Goal: Task Accomplishment & Management: Use online tool/utility

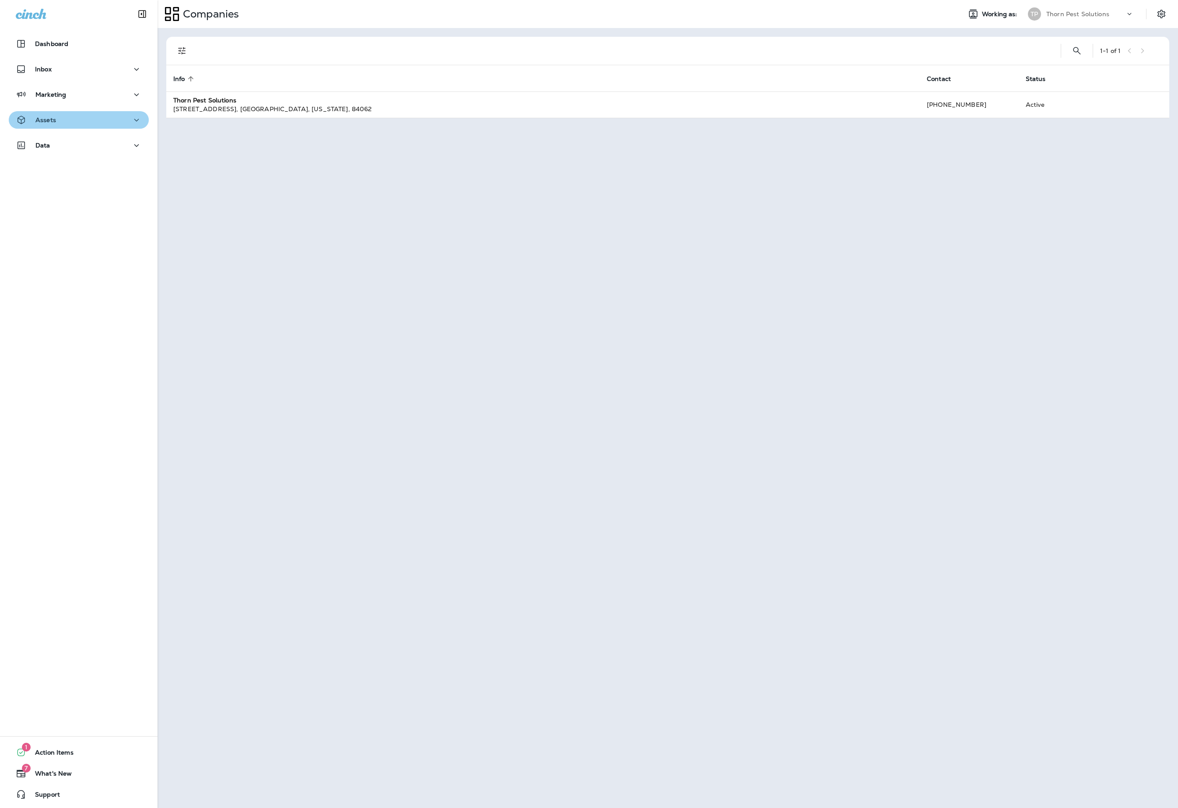
click at [131, 123] on icon "button" at bounding box center [136, 120] width 11 height 11
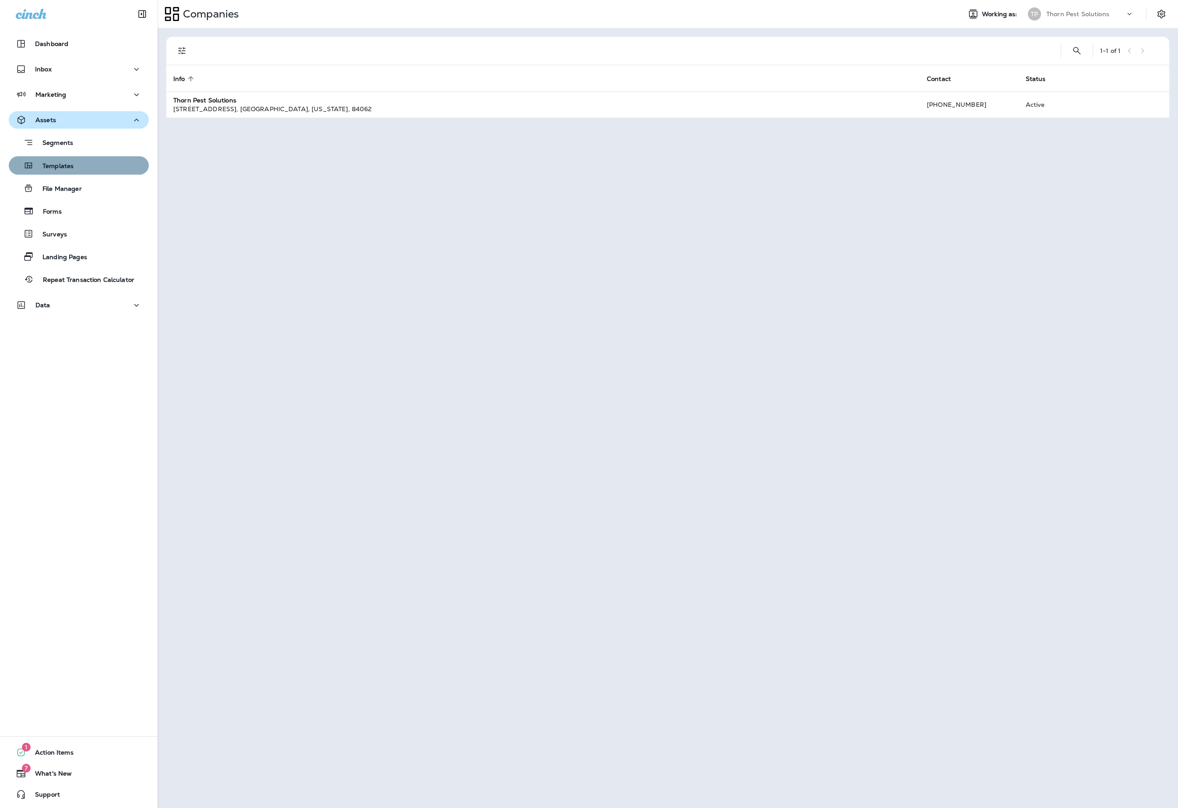
click at [90, 163] on div "Templates" at bounding box center [78, 165] width 133 height 13
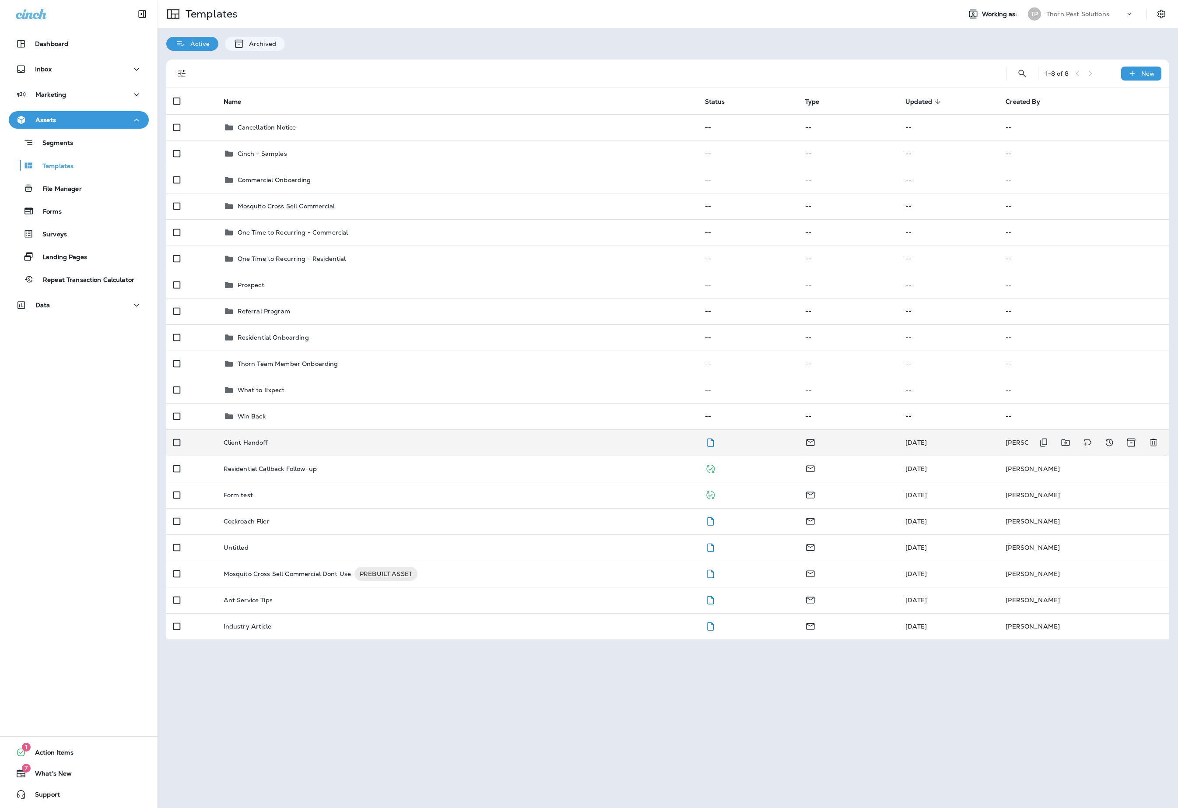
click at [355, 456] on td "Client Handoff" at bounding box center [457, 442] width 481 height 26
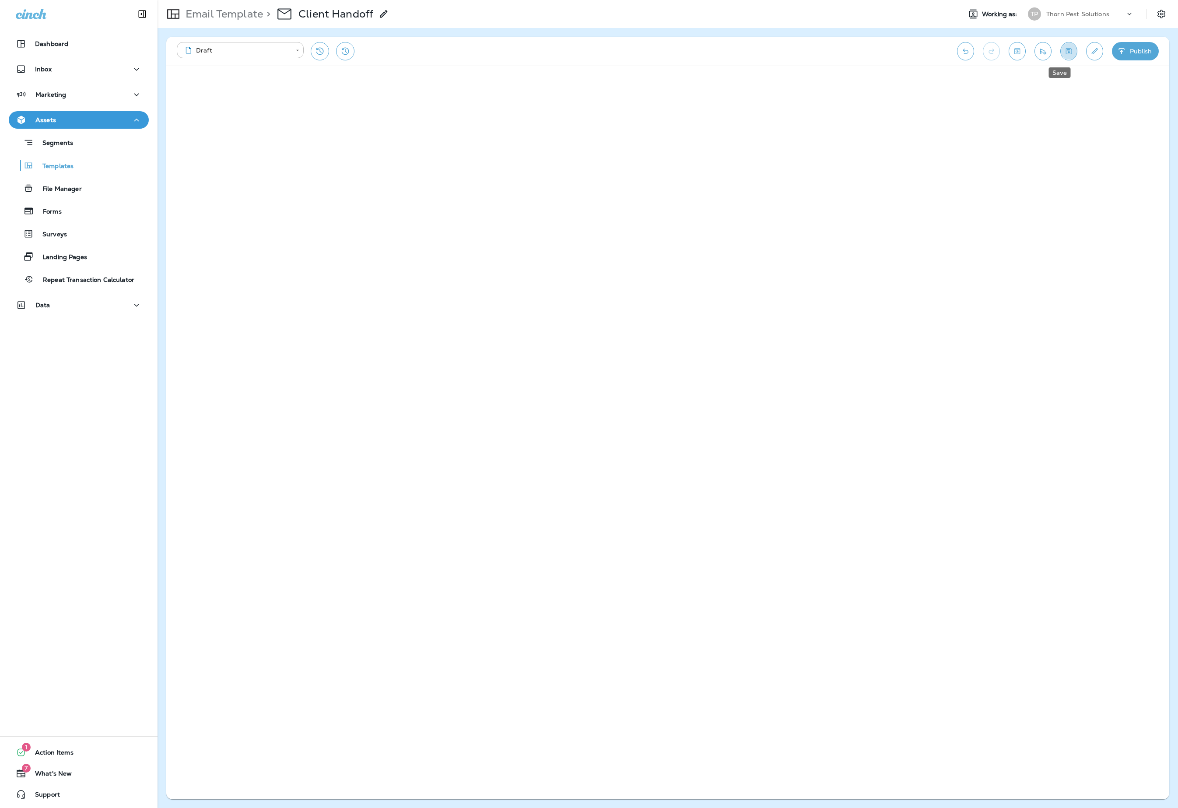
click at [1065, 51] on icon "Save" at bounding box center [1069, 51] width 9 height 9
click at [1068, 54] on button "Save" at bounding box center [1069, 51] width 17 height 18
click at [501, 18] on div "Email Template > Client Handoff" at bounding box center [556, 14] width 797 height 25
drag, startPoint x: 439, startPoint y: 15, endPoint x: 378, endPoint y: 8, distance: 61.7
click at [430, 16] on div "Email Template > Client Handoff" at bounding box center [556, 14] width 797 height 25
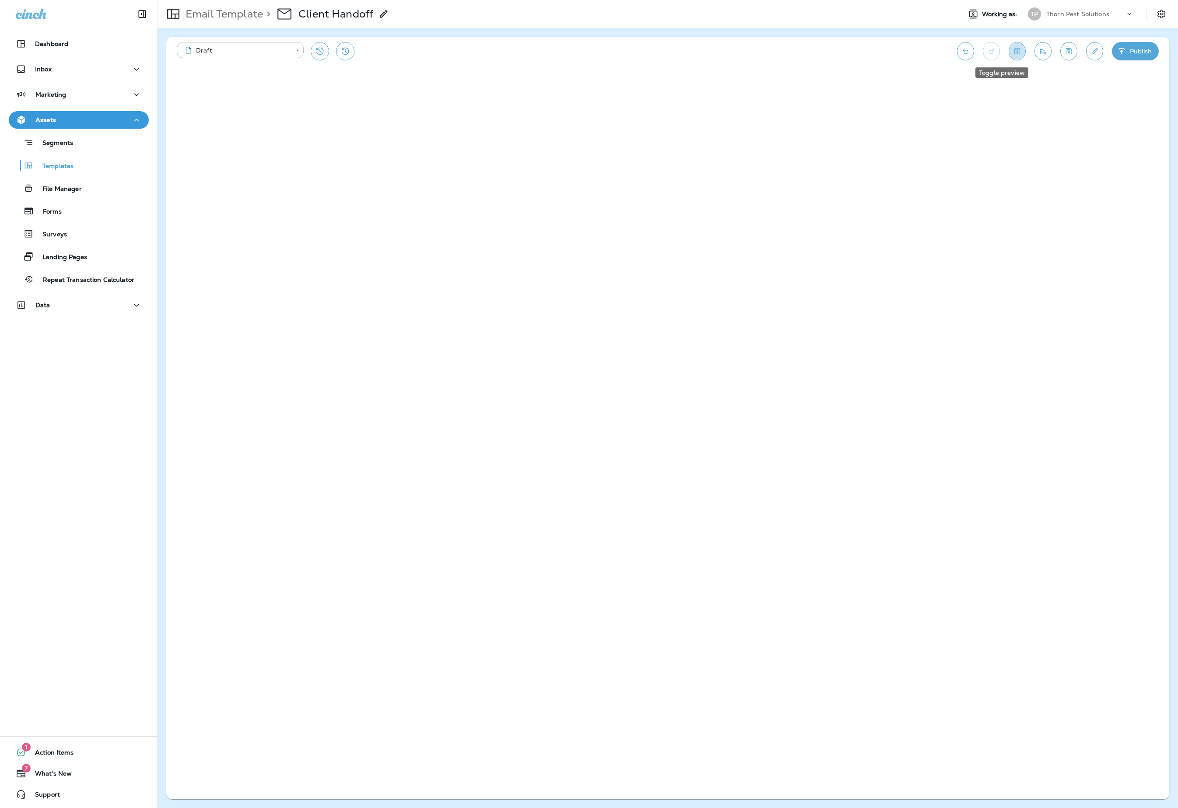
click at [1013, 53] on icon "Toggle preview" at bounding box center [1017, 51] width 9 height 9
click at [1013, 51] on icon "Toggle preview" at bounding box center [1017, 51] width 9 height 9
click at [961, 48] on icon "Undo" at bounding box center [965, 51] width 9 height 9
click at [1061, 46] on button "Save" at bounding box center [1069, 51] width 17 height 18
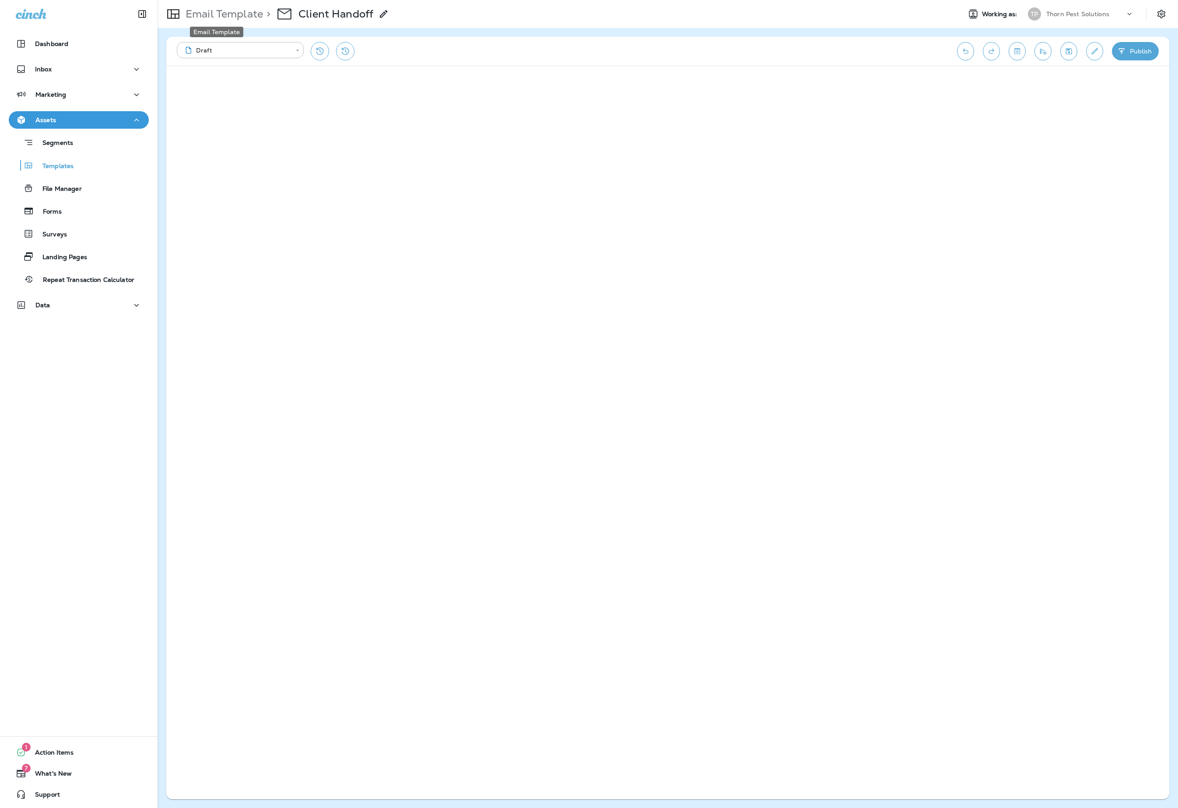
click at [219, 14] on p "Email Template" at bounding box center [222, 13] width 81 height 13
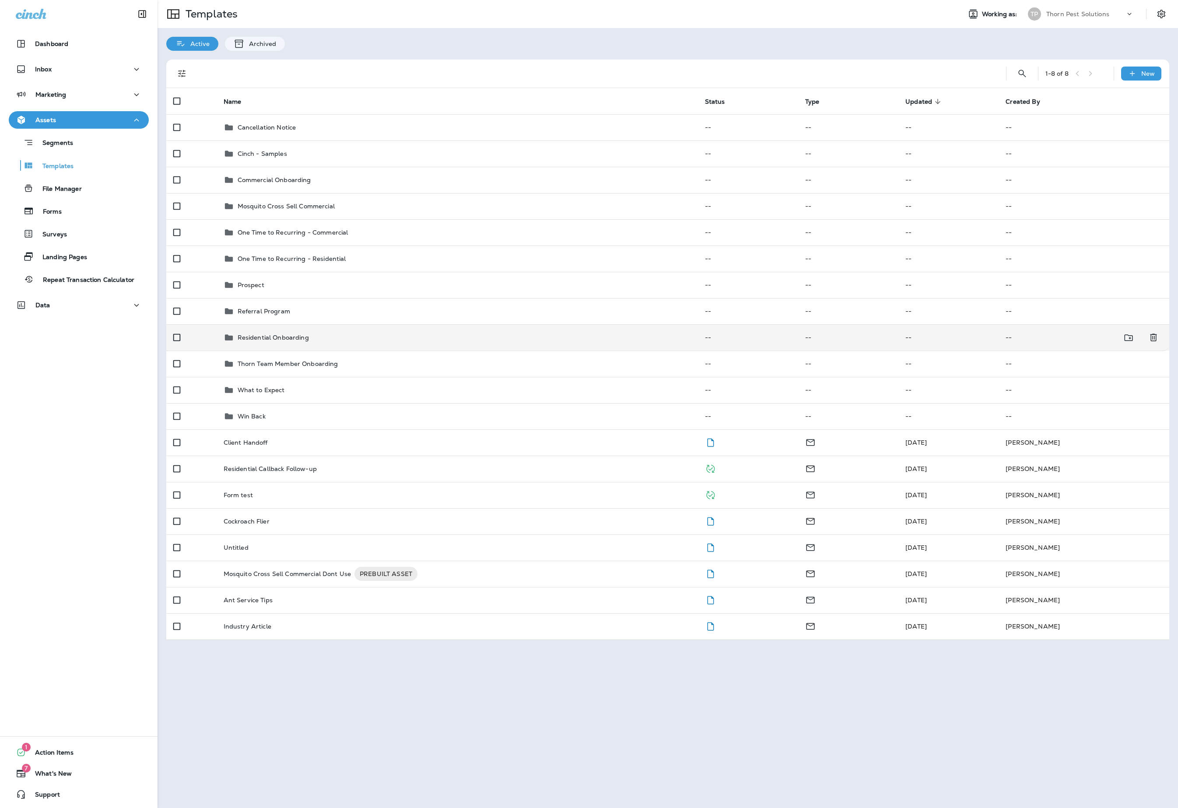
click at [358, 343] on div "Residential Onboarding" at bounding box center [457, 337] width 467 height 11
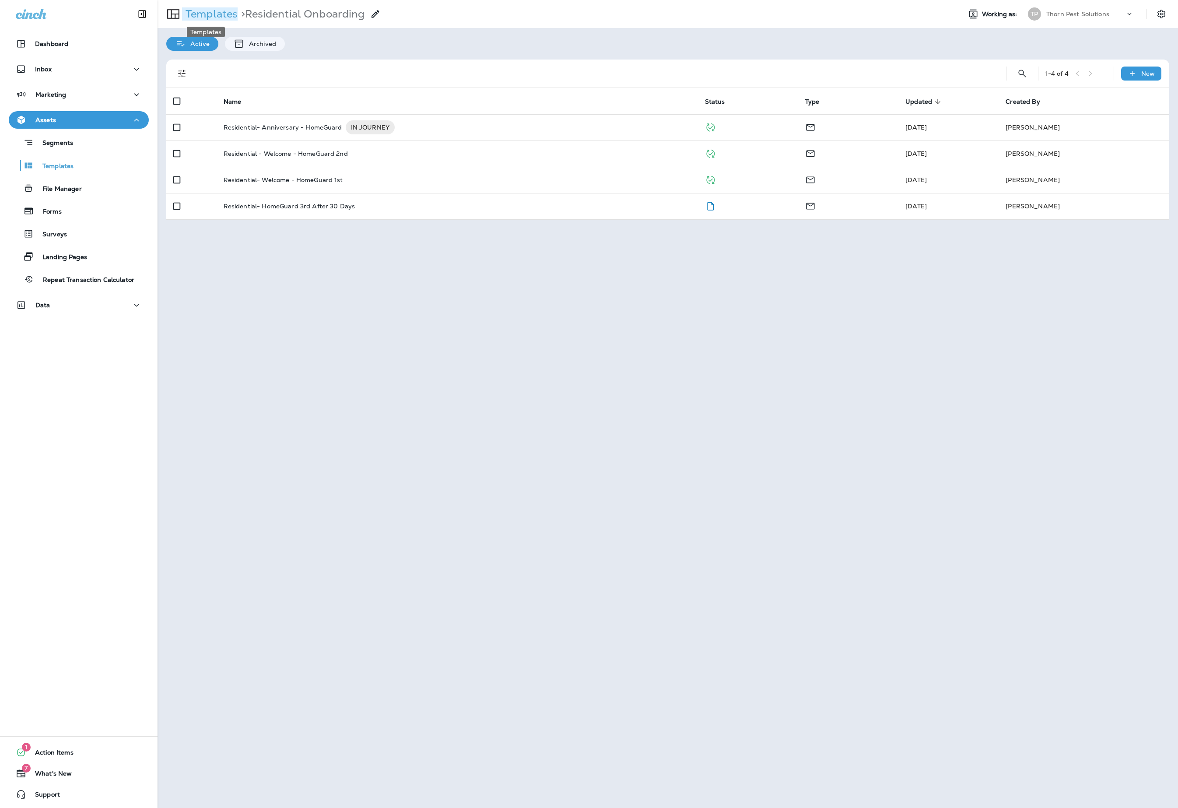
click at [206, 11] on p "Templates" at bounding box center [210, 13] width 56 height 13
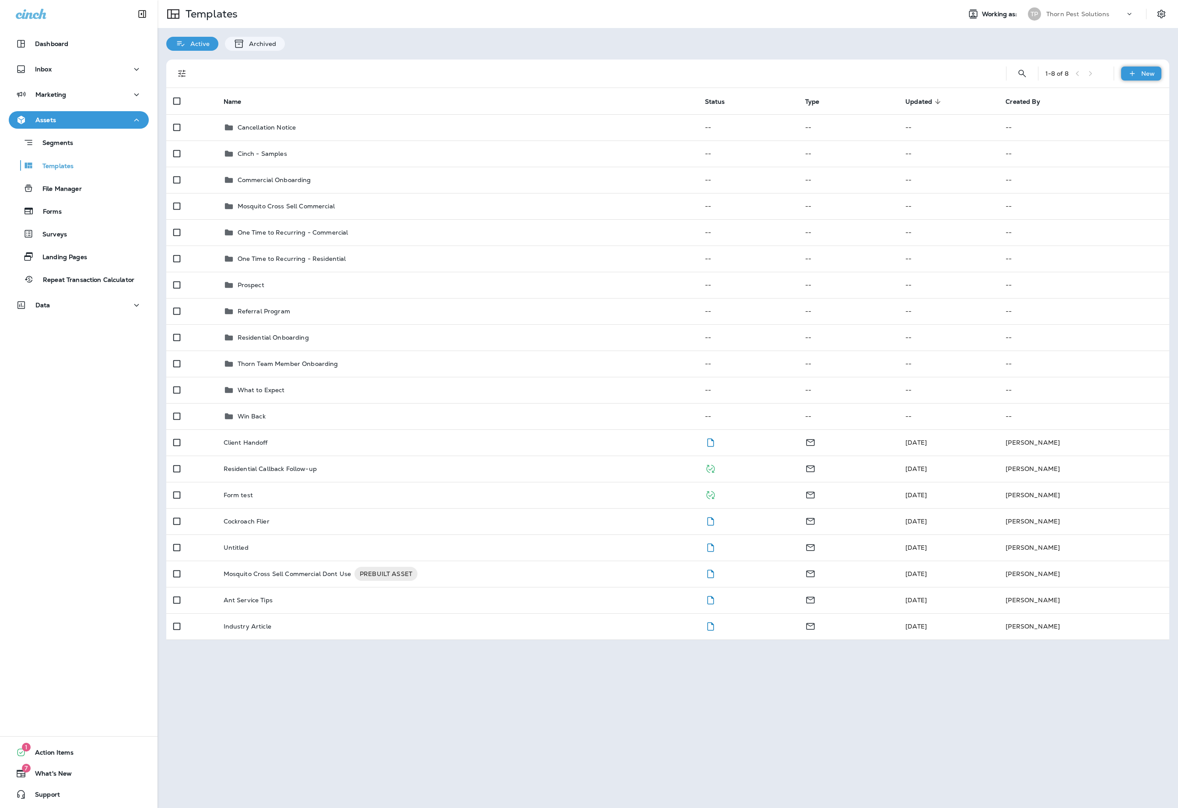
click at [1142, 71] on p "New" at bounding box center [1149, 73] width 14 height 7
click at [1118, 97] on li "New Template" at bounding box center [1123, 96] width 74 height 21
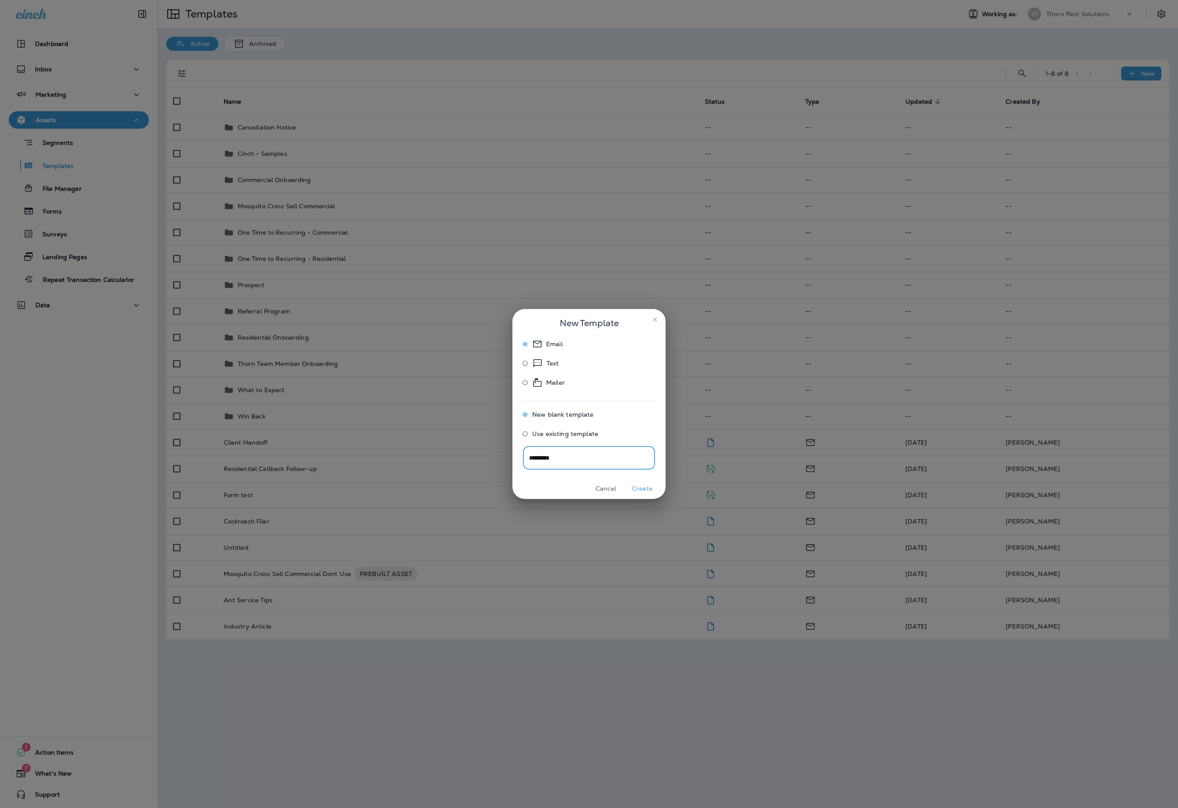
type input "*********"
click at [650, 496] on button "Create" at bounding box center [642, 489] width 33 height 14
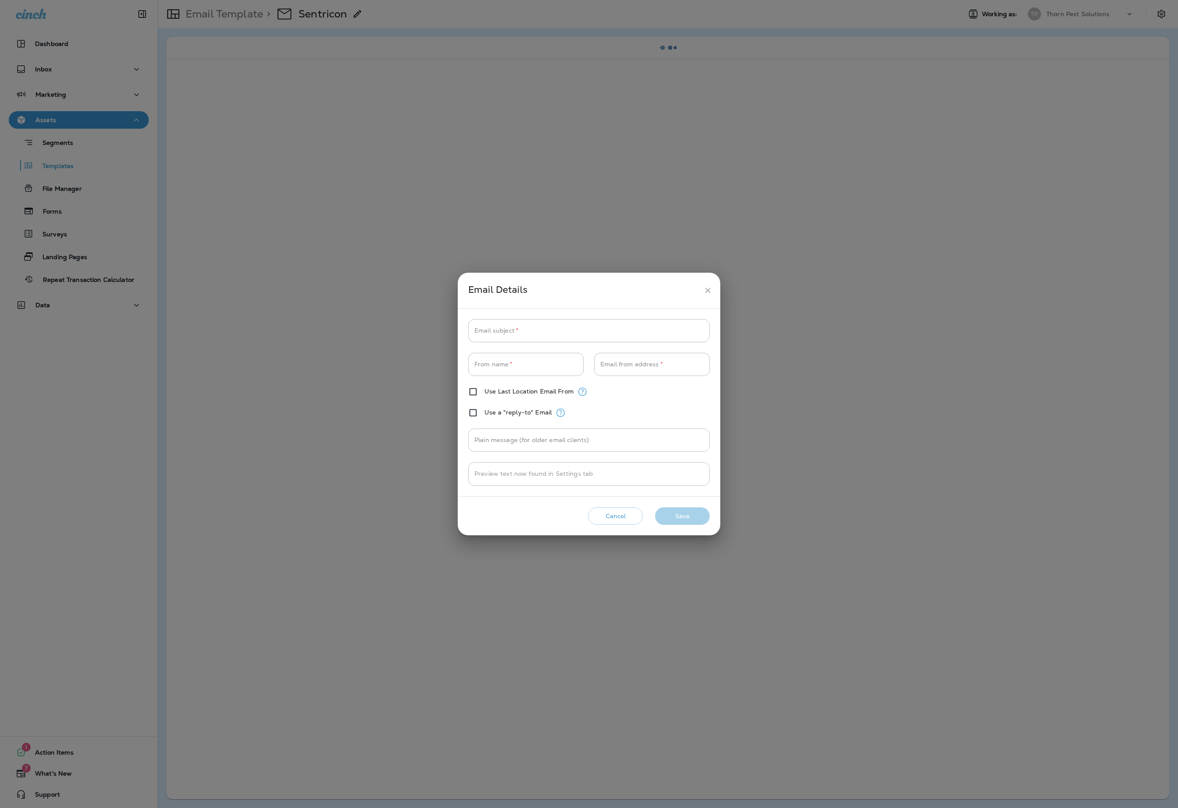
type input "**********"
click at [566, 319] on input "Email subject   *" at bounding box center [589, 330] width 242 height 23
type input "**********"
click at [668, 525] on button "Save" at bounding box center [682, 516] width 55 height 18
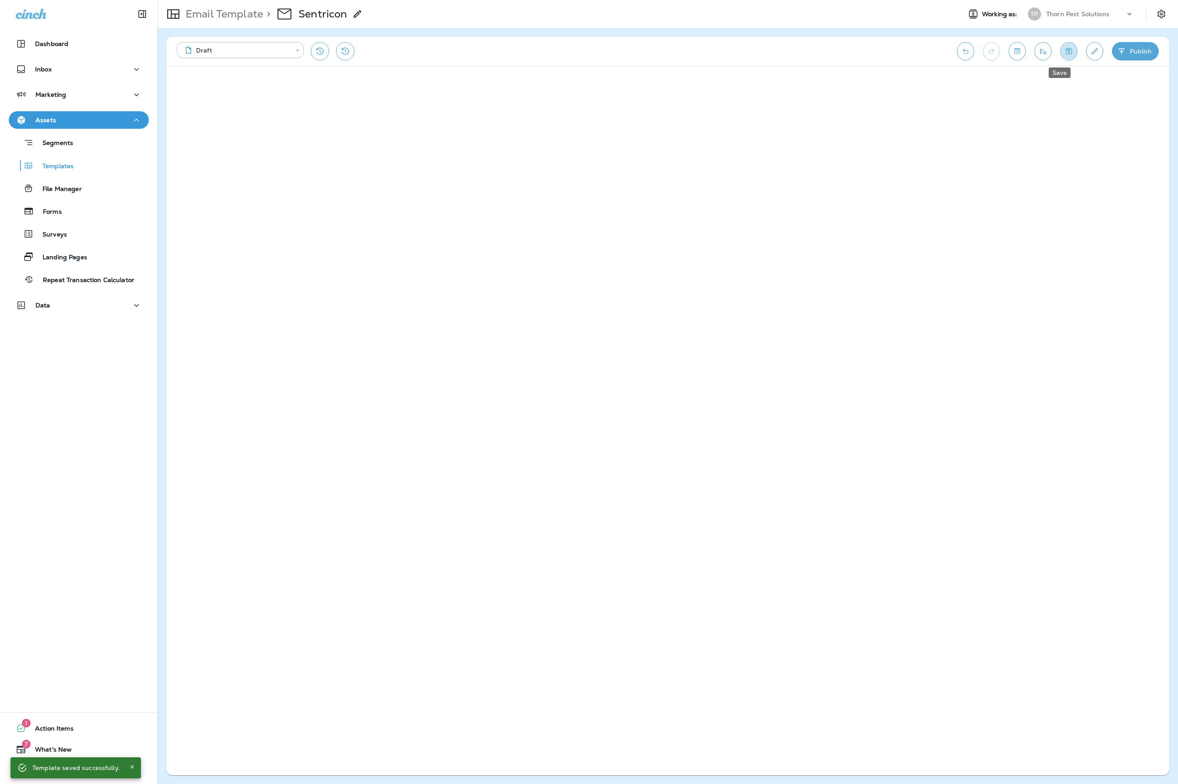
click at [1065, 54] on icon "Save" at bounding box center [1069, 51] width 9 height 9
click at [1065, 53] on icon "Save" at bounding box center [1069, 51] width 9 height 9
click at [1016, 47] on button "Toggle preview" at bounding box center [1017, 51] width 17 height 18
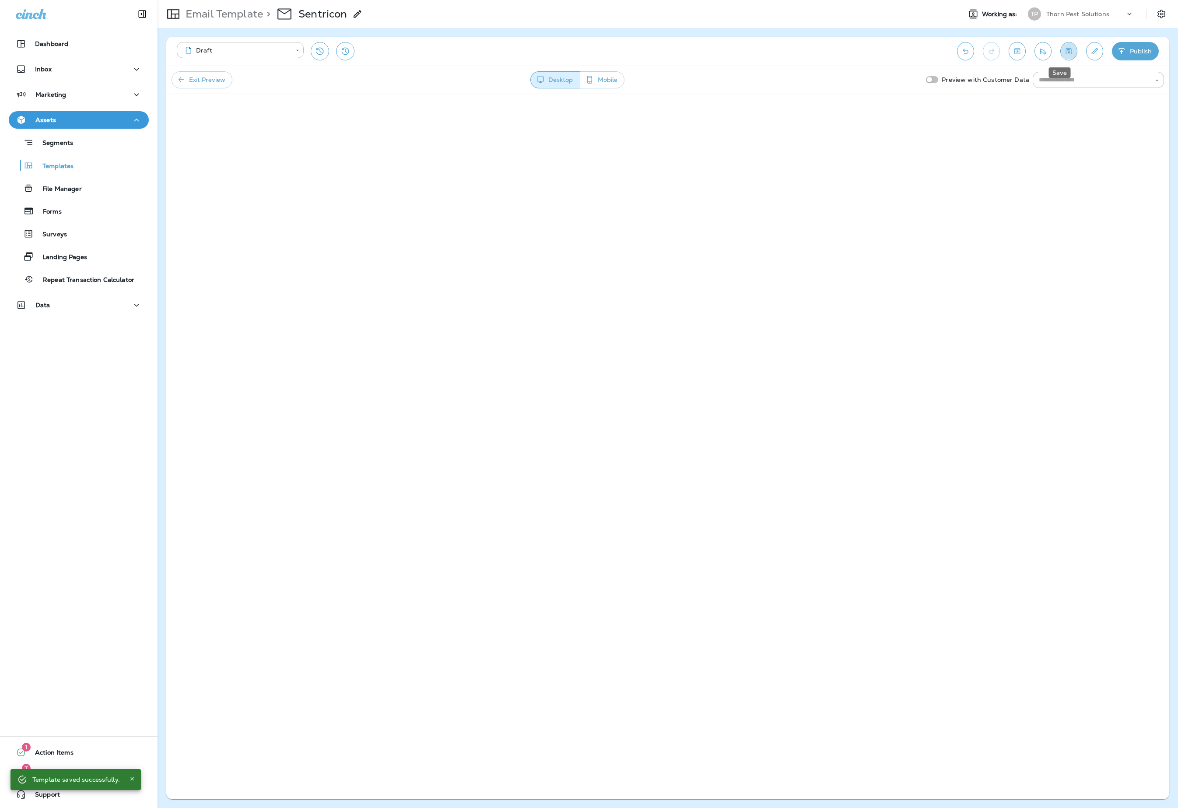
click at [1066, 51] on button "Save" at bounding box center [1069, 51] width 17 height 18
click at [1018, 47] on div "**********" at bounding box center [667, 51] width 1003 height 29
click at [1015, 49] on icon "Toggle preview" at bounding box center [1018, 51] width 6 height 6
click at [1061, 56] on button "Save" at bounding box center [1069, 51] width 17 height 18
click at [1065, 53] on icon "Save" at bounding box center [1069, 51] width 9 height 9
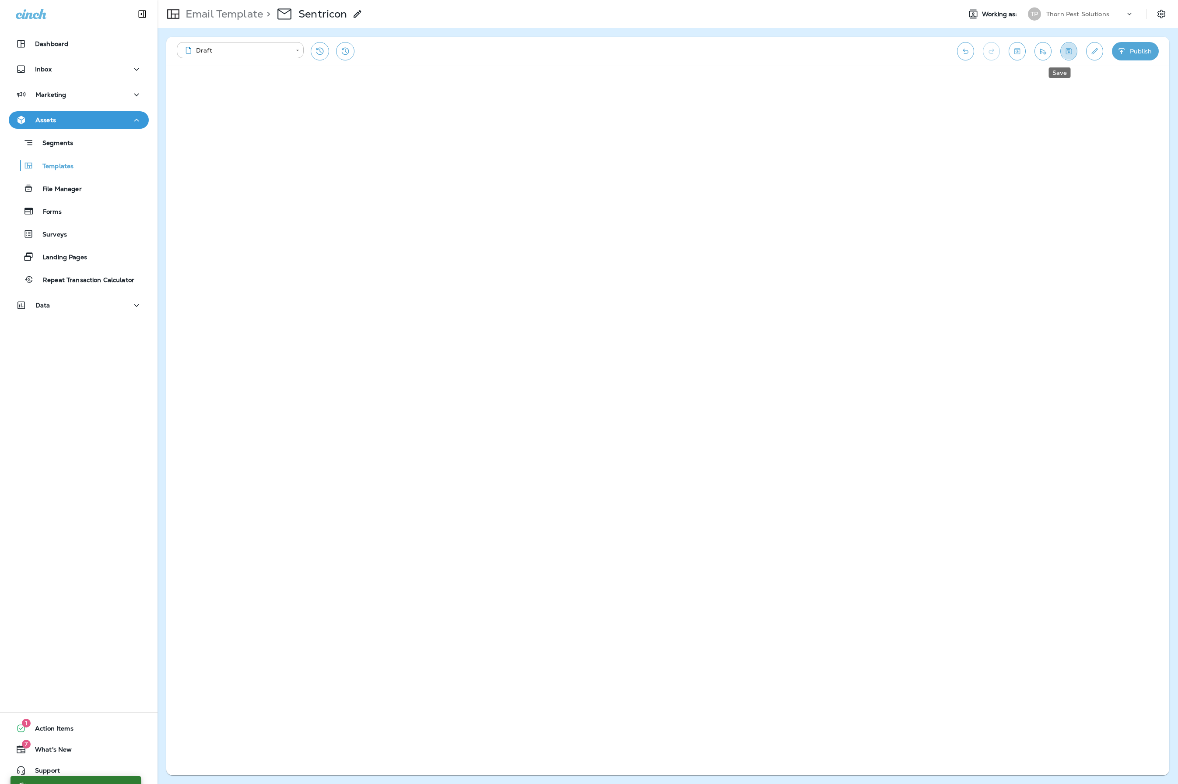
click at [1066, 50] on icon "Save" at bounding box center [1069, 51] width 6 height 6
